Goal: Information Seeking & Learning: Check status

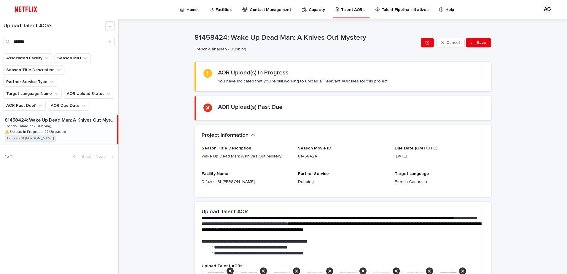
click at [198, 9] on div "Home" at bounding box center [189, 6] width 21 height 12
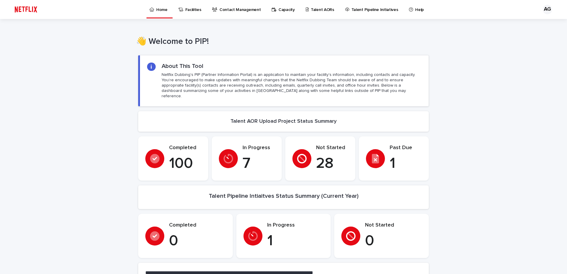
click at [186, 9] on p "Facilities" at bounding box center [193, 6] width 16 height 12
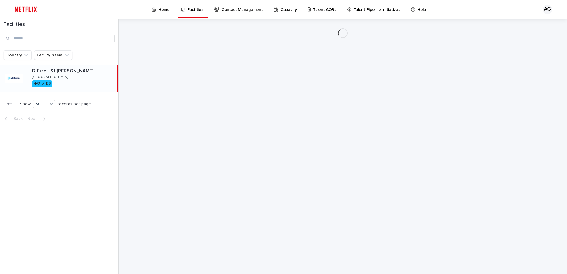
click at [78, 78] on div "Difuze - [GEOGRAPHIC_DATA][PERSON_NAME] NP3-DTDS" at bounding box center [72, 78] width 90 height 25
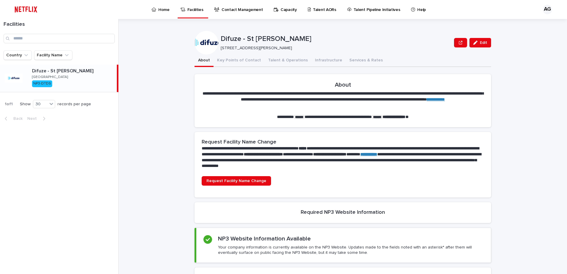
click at [283, 9] on p "Capacity" at bounding box center [289, 6] width 16 height 12
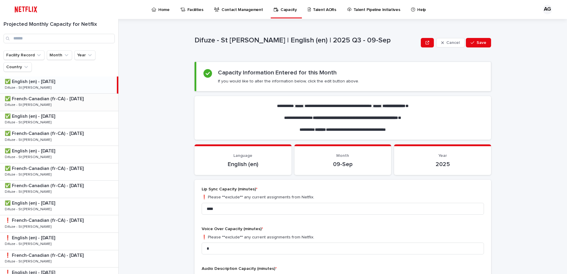
click at [73, 101] on p "✅ French-Canadian (fr-CA) - [DATE]" at bounding box center [45, 98] width 80 height 7
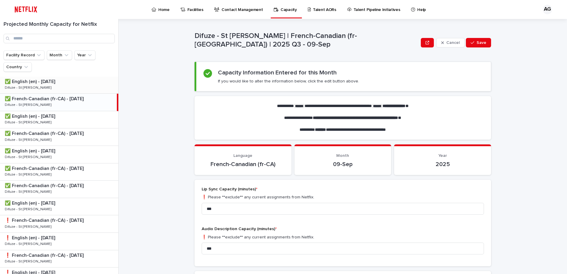
click at [75, 87] on div "✅ English (en) - [DATE] ✅ English (en) - [DATE] Difuze - [GEOGRAPHIC_DATA][PERS…" at bounding box center [59, 85] width 118 height 17
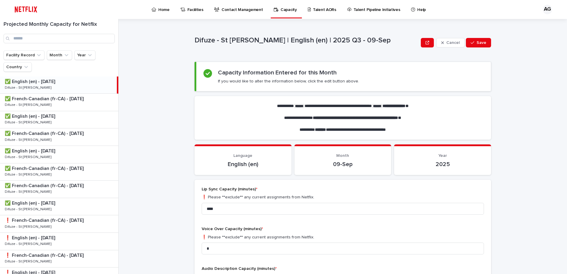
click at [59, 88] on div "✅ English (en) - [DATE] ✅ English (en) - [DATE] Difuze - [GEOGRAPHIC_DATA][PERS…" at bounding box center [58, 85] width 117 height 17
click at [66, 116] on p at bounding box center [60, 117] width 111 height 6
click at [71, 78] on div "✅ English (en) - [DATE] ✅ English (en) - [DATE] Difuze - [GEOGRAPHIC_DATA][PERS…" at bounding box center [59, 85] width 118 height 17
click at [66, 124] on div "✅ English (en) - [DATE] ✅ English (en) - [DATE] Difuze - [GEOGRAPHIC_DATA][PERS…" at bounding box center [59, 119] width 118 height 17
click at [63, 153] on p at bounding box center [60, 151] width 111 height 6
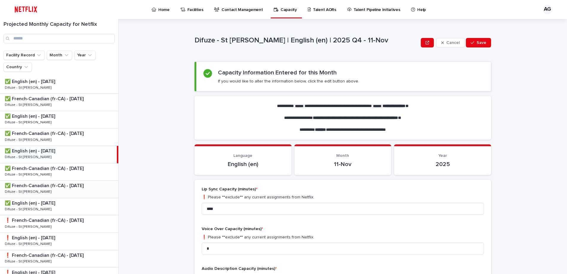
click at [60, 186] on p "✅ French-Canadian (fr-CA) - [DATE]" at bounding box center [45, 185] width 80 height 7
click at [69, 220] on p "❗️ French-Canadian (fr-CA) - [DATE]" at bounding box center [45, 220] width 80 height 7
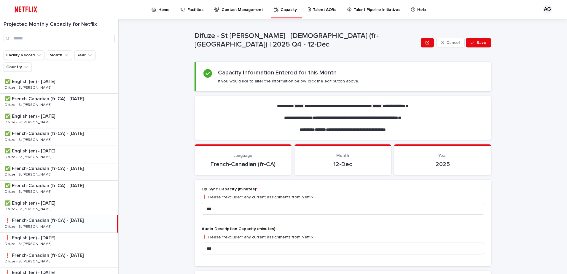
click at [73, 232] on div "❗️ French-Canadian (fr-CA) - [DATE] ❗️ French-Canadian (fr-[GEOGRAPHIC_DATA]) -…" at bounding box center [58, 223] width 117 height 17
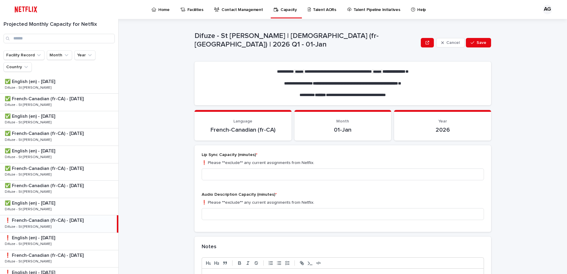
click at [158, 12] on div "Home" at bounding box center [161, 6] width 21 height 12
